Goal: Task Accomplishment & Management: Use online tool/utility

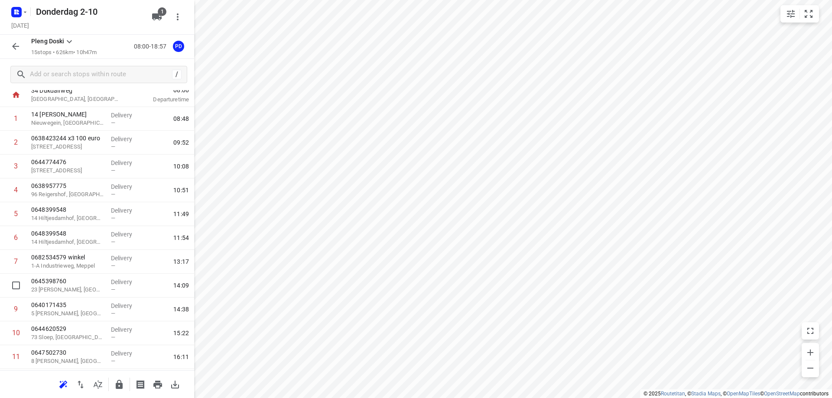
scroll to position [14, 0]
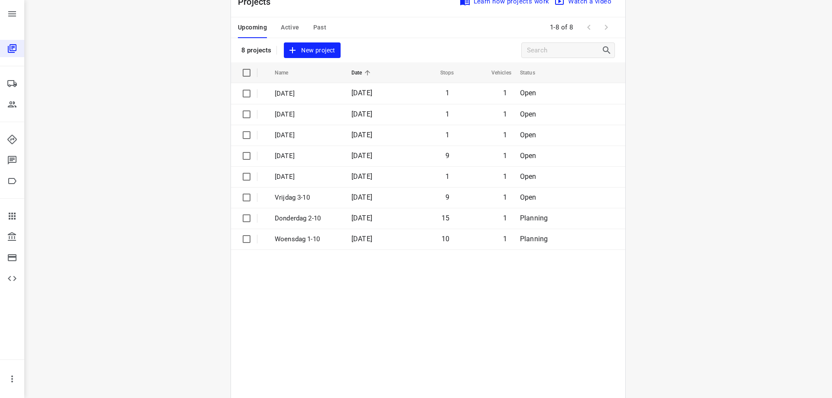
scroll to position [43, 0]
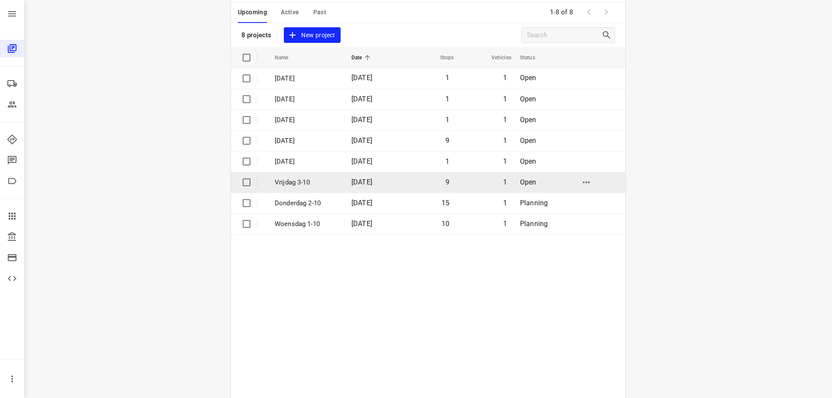
click at [365, 182] on span "[DATE]" at bounding box center [361, 182] width 21 height 8
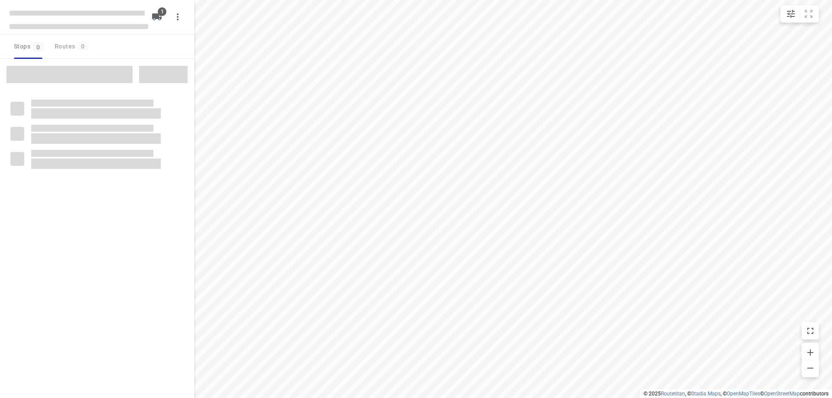
type input "distance"
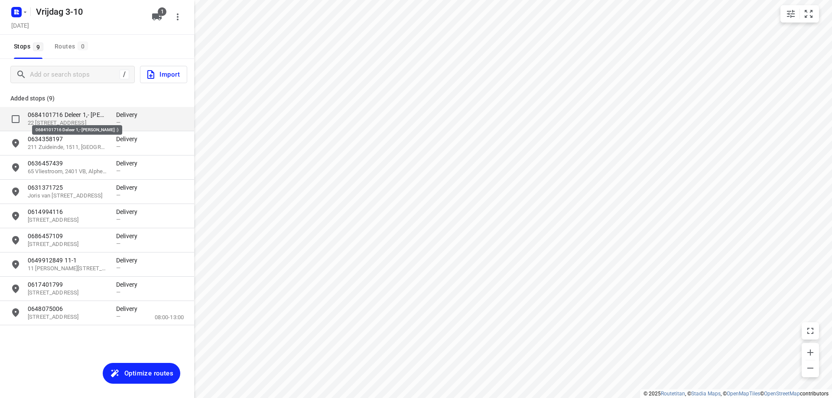
click at [105, 114] on p "0684101716 Deleer 1,- [PERSON_NAME] :)" at bounding box center [68, 114] width 80 height 9
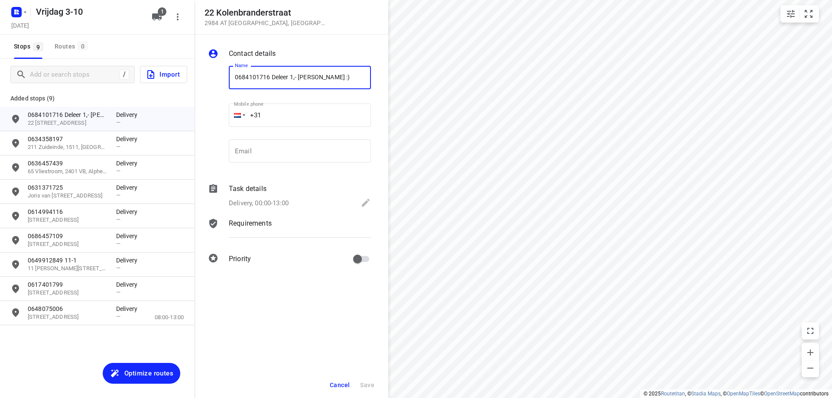
click at [267, 79] on input "0684101716 Deleer 1,- [PERSON_NAME] :)" at bounding box center [300, 77] width 142 height 23
click at [257, 19] on div "22 [STREET_ADDRESS]" at bounding box center [265, 17] width 121 height 19
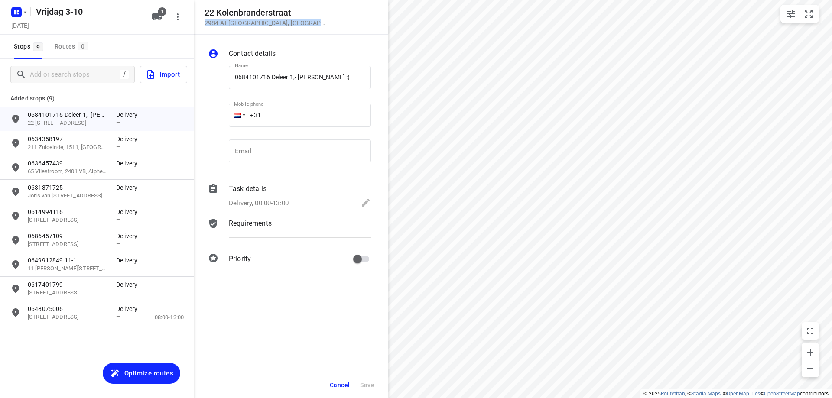
click at [257, 19] on div "22 [STREET_ADDRESS]" at bounding box center [265, 17] width 121 height 19
drag, startPoint x: 257, startPoint y: 19, endPoint x: 227, endPoint y: 20, distance: 30.4
click at [227, 20] on p "2984 AT [GEOGRAPHIC_DATA] , [GEOGRAPHIC_DATA]" at bounding box center [265, 22] width 121 height 7
drag, startPoint x: 206, startPoint y: 12, endPoint x: 298, endPoint y: 20, distance: 92.3
click at [298, 20] on div "22 [STREET_ADDRESS]" at bounding box center [291, 17] width 173 height 19
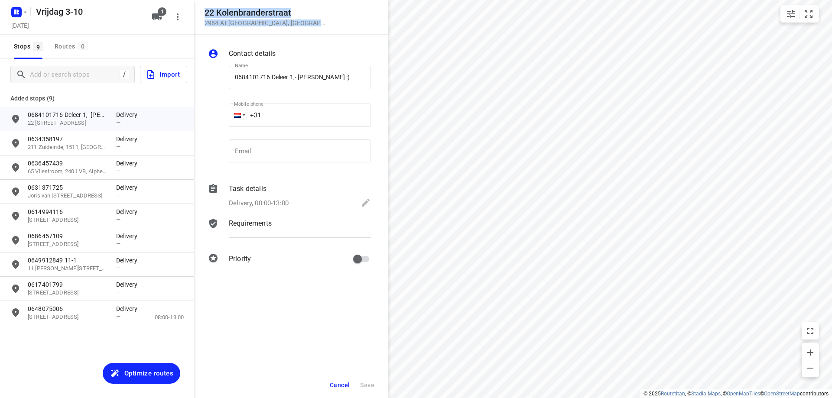
copy div "22 [STREET_ADDRESS]"
